Goal: Transaction & Acquisition: Purchase product/service

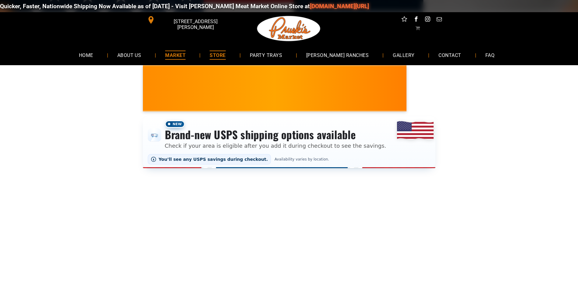
click at [185, 56] on span "MARKET" at bounding box center [175, 55] width 20 height 9
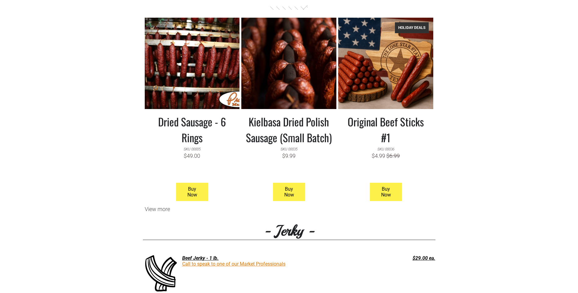
scroll to position [487, 0]
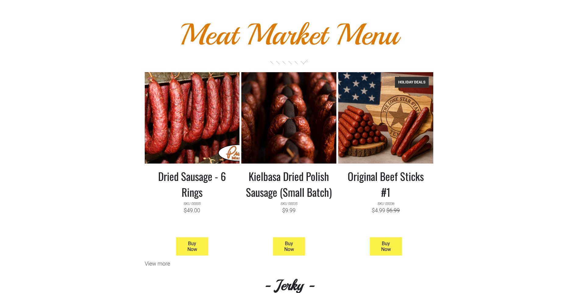
click at [298, 200] on h3 "Kielbasa Dried Polish Sausage (Small Batch)" at bounding box center [289, 184] width 86 height 32
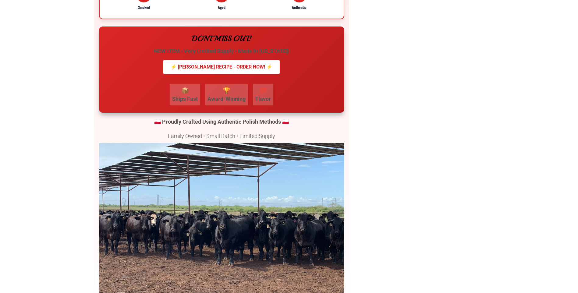
scroll to position [1360, 0]
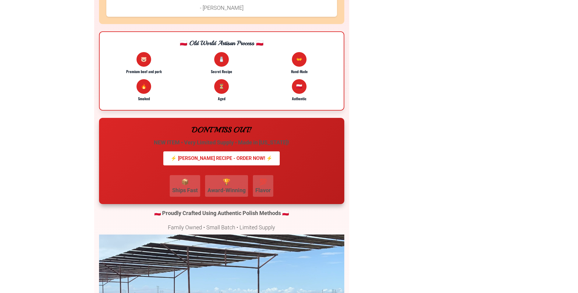
click at [143, 74] on h3 "Premium beef and pork" at bounding box center [144, 71] width 74 height 5
click at [148, 69] on div "🐷 Premium beef and pork" at bounding box center [144, 63] width 74 height 23
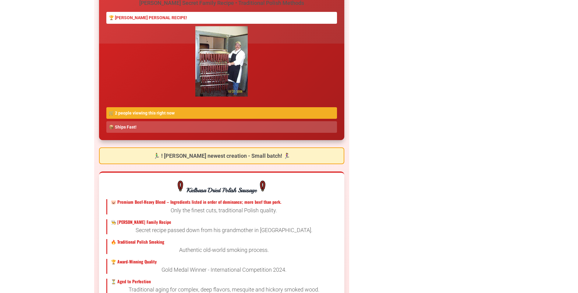
scroll to position [751, 0]
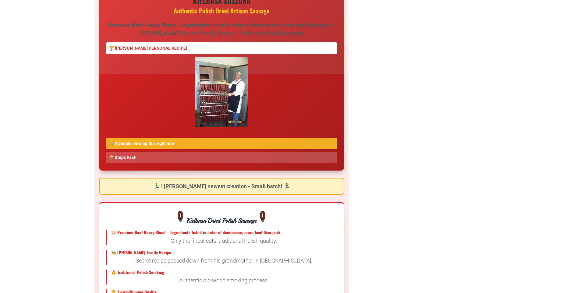
click at [215, 93] on img at bounding box center [221, 92] width 52 height 70
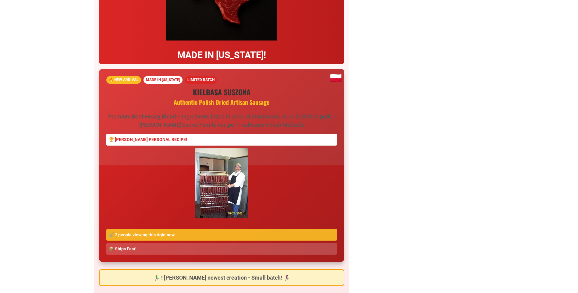
scroll to position [568, 0]
